Goal: Find specific page/section: Find specific page/section

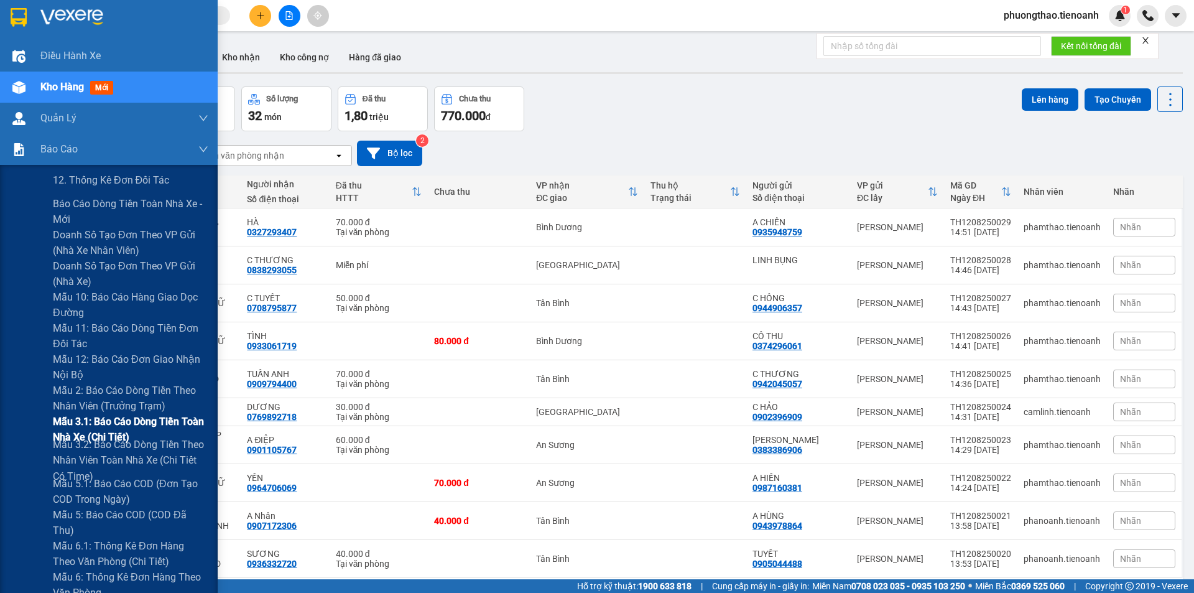
click at [94, 425] on span "Mẫu 3.1: Báo cáo dòng tiền toàn nhà xe (Chi Tiết)" at bounding box center [130, 429] width 155 height 31
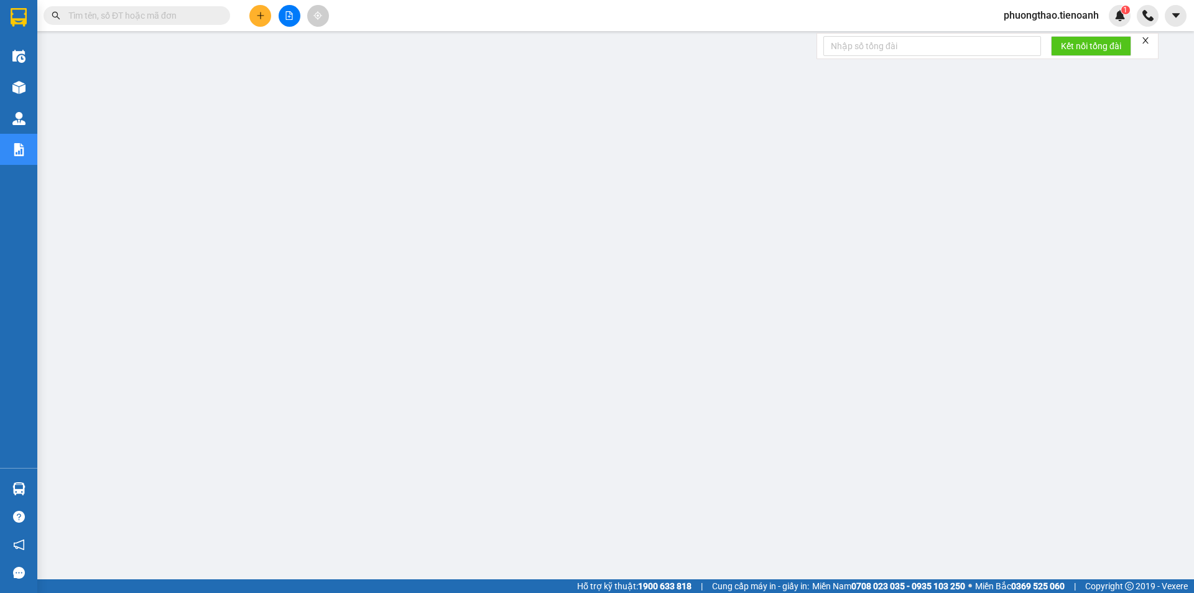
click at [1147, 44] on icon "close" at bounding box center [1145, 40] width 9 height 9
